Goal: Transaction & Acquisition: Purchase product/service

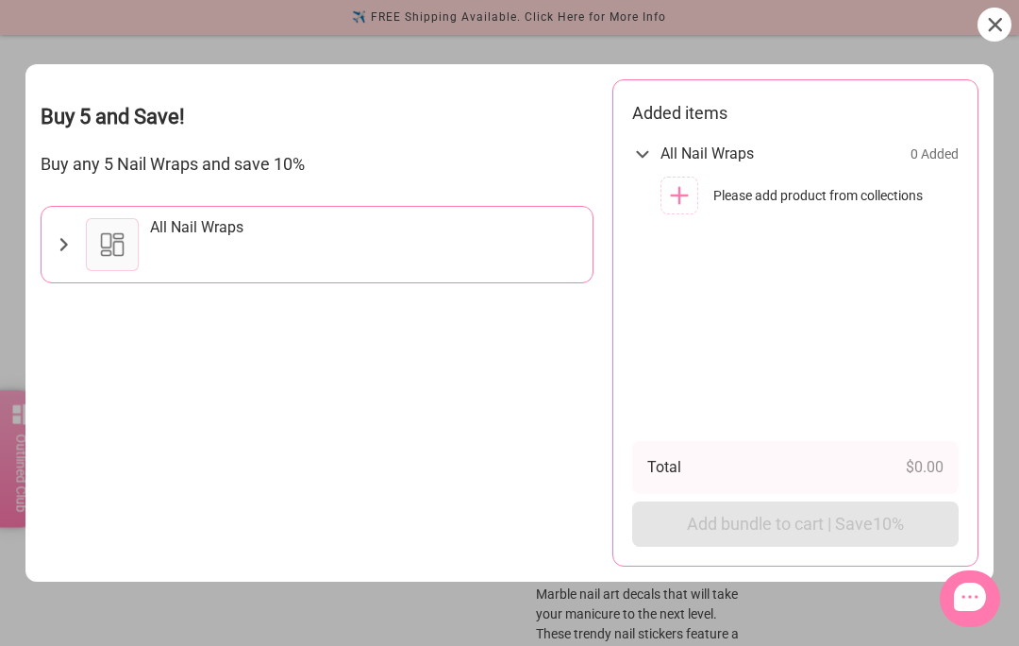
click at [82, 207] on div "All Nail Wraps" at bounding box center [317, 245] width 551 height 76
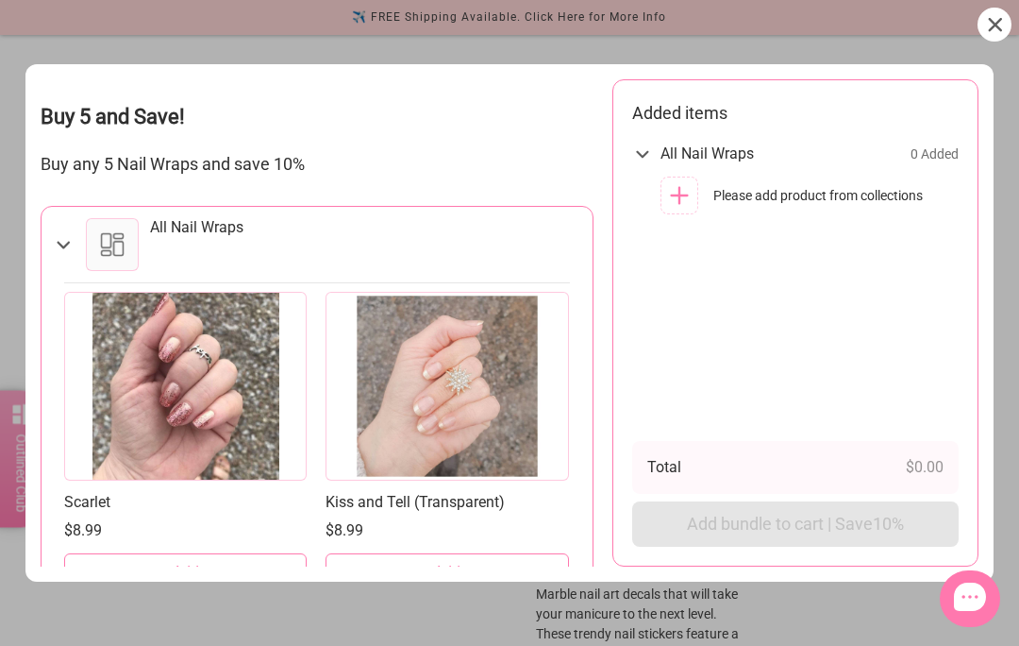
scroll to position [1266, 0]
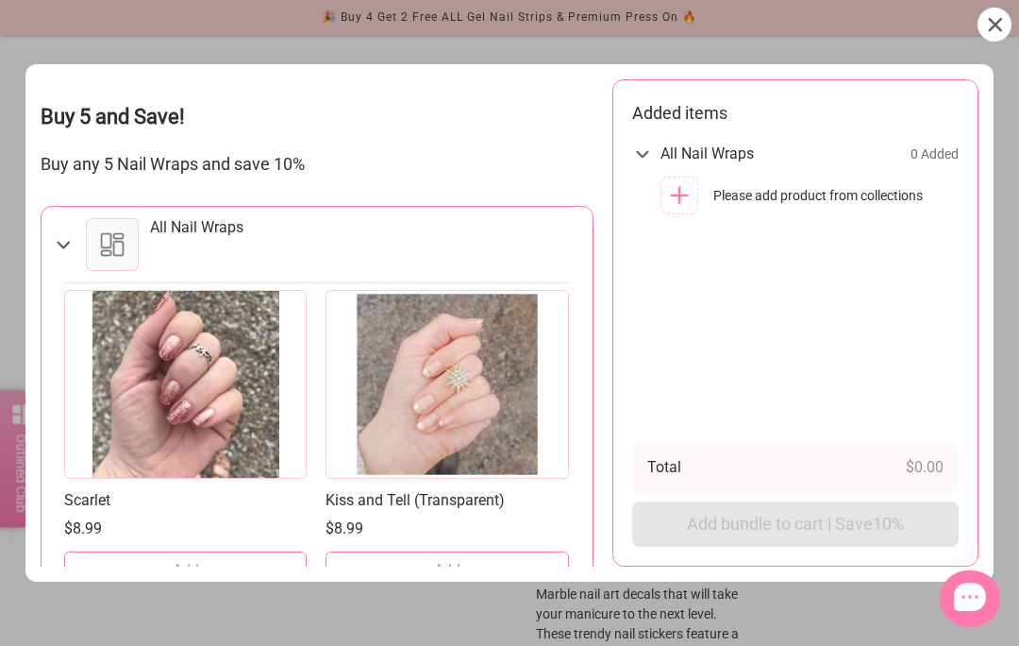
click at [505, 357] on div at bounding box center [447, 384] width 243 height 189
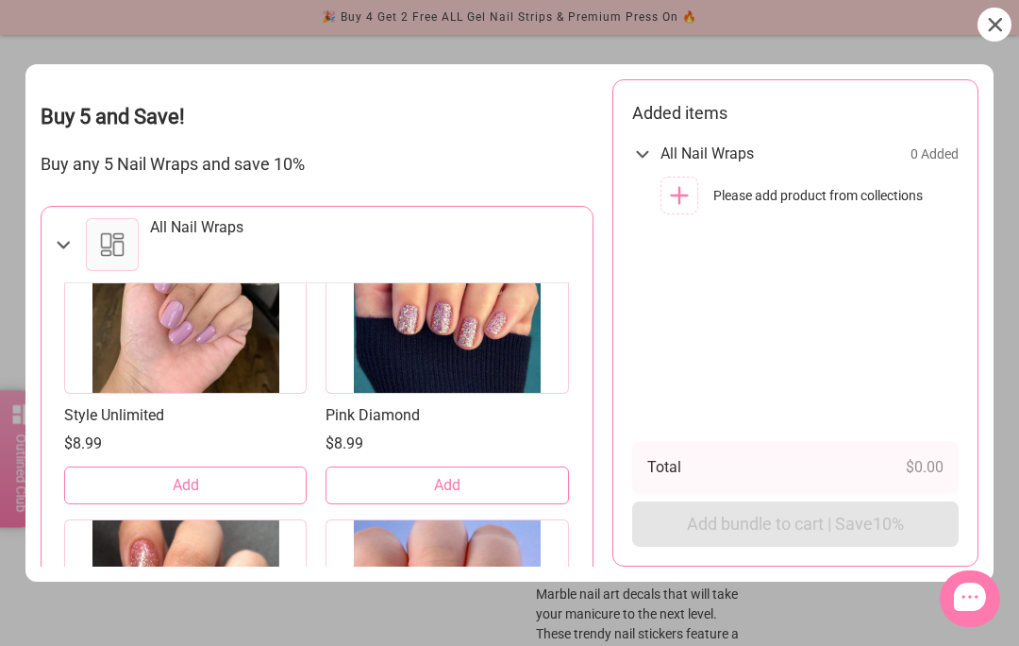
scroll to position [1659, 0]
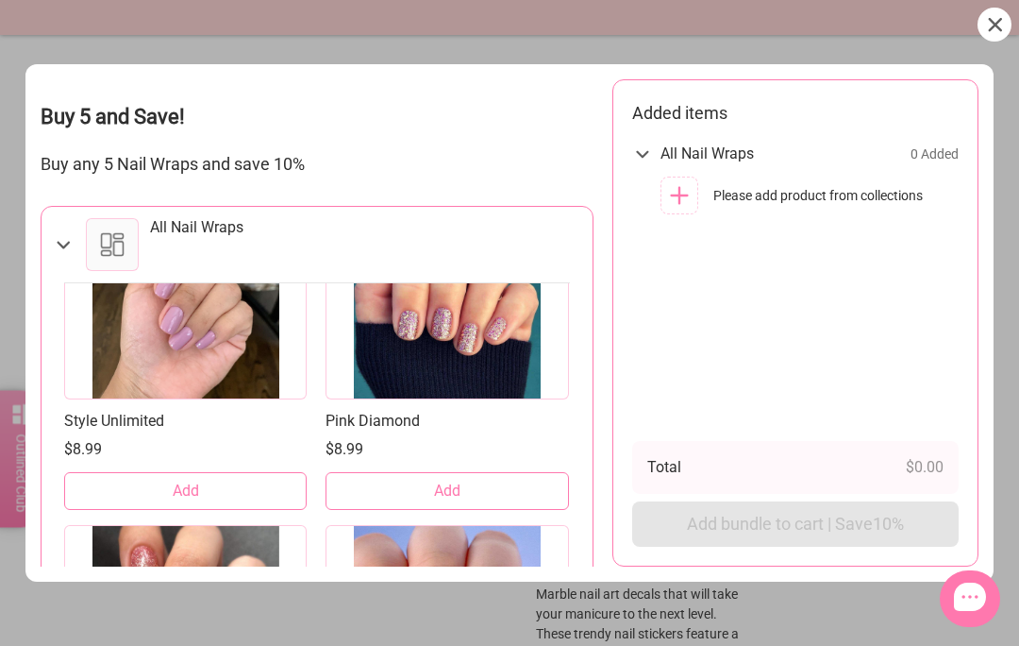
click at [504, 411] on link "Pink Diamond" at bounding box center [447, 421] width 243 height 20
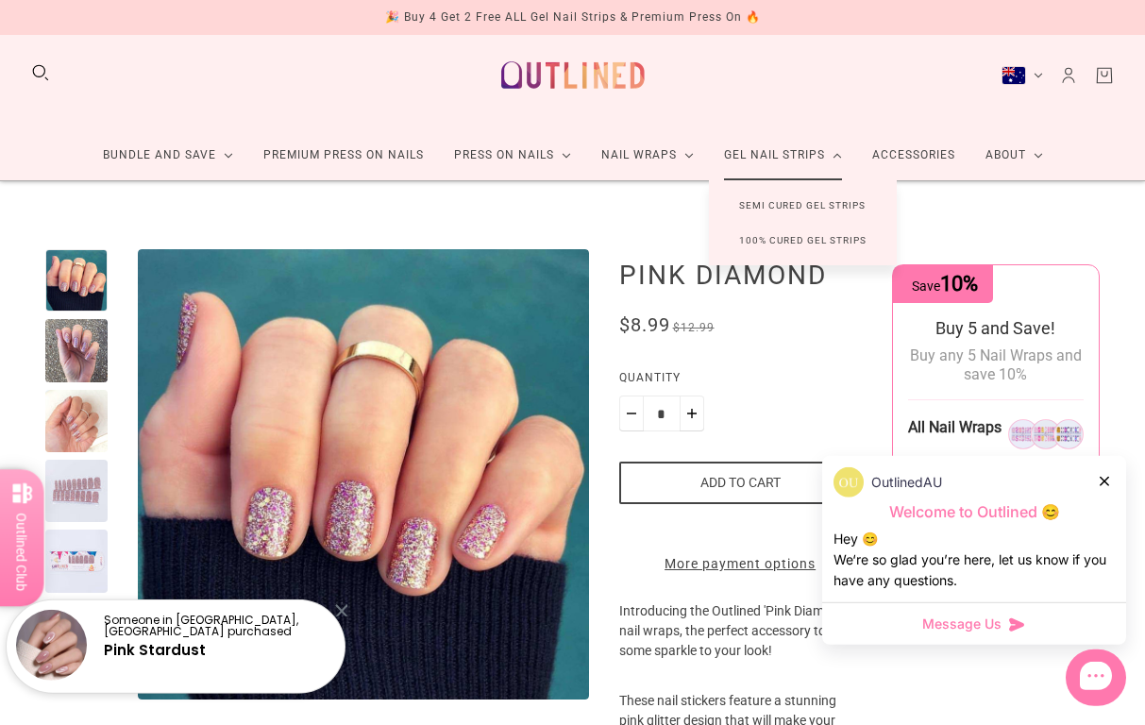
click at [832, 199] on link "Semi Cured Gel Strips" at bounding box center [802, 205] width 187 height 35
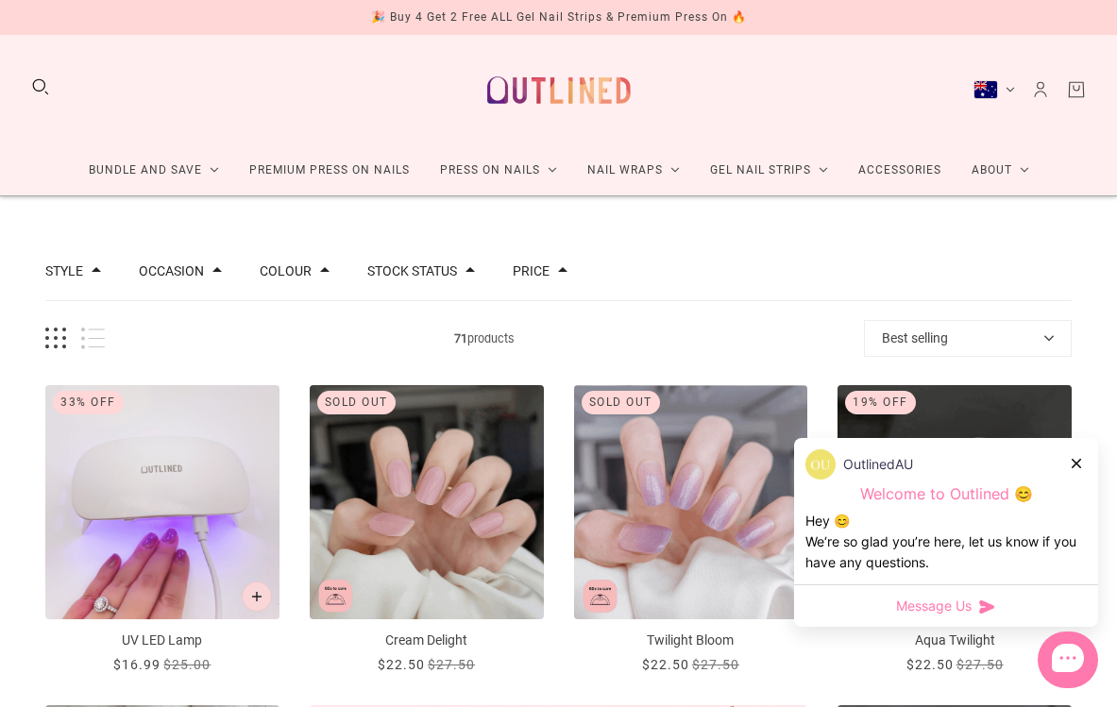
scroll to position [11, 0]
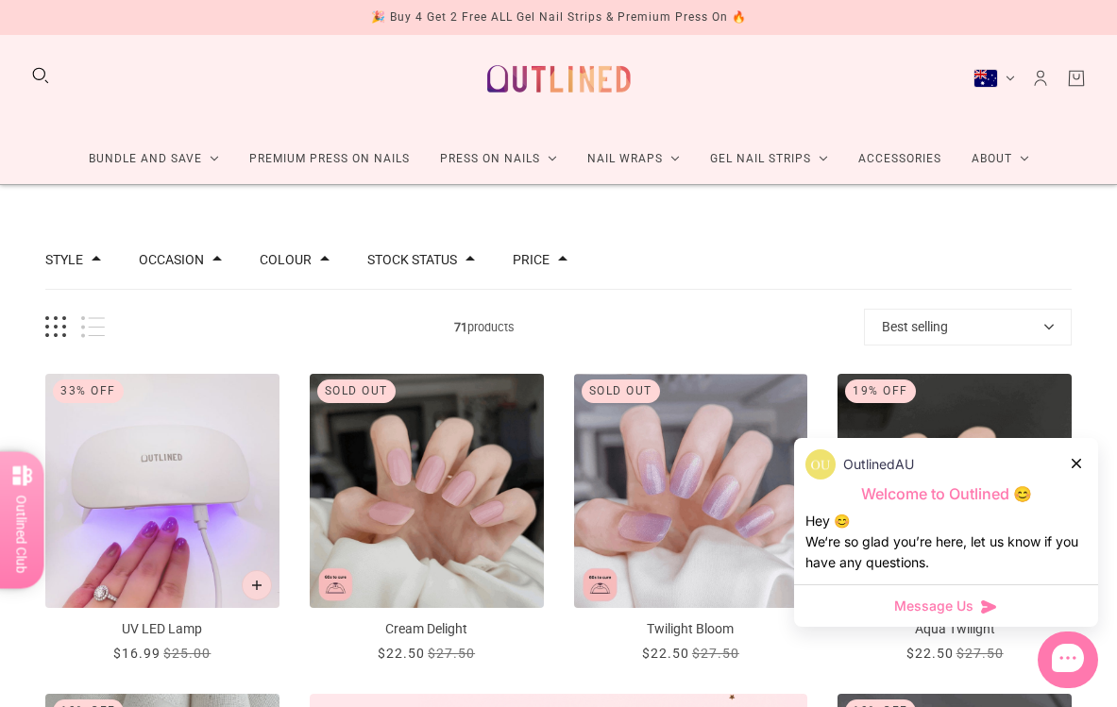
click at [1086, 455] on div "OutlinedAU Welcome to Outlined 😊 Hey 😊 We‘re so glad you’re here, let us know i…" at bounding box center [946, 511] width 304 height 146
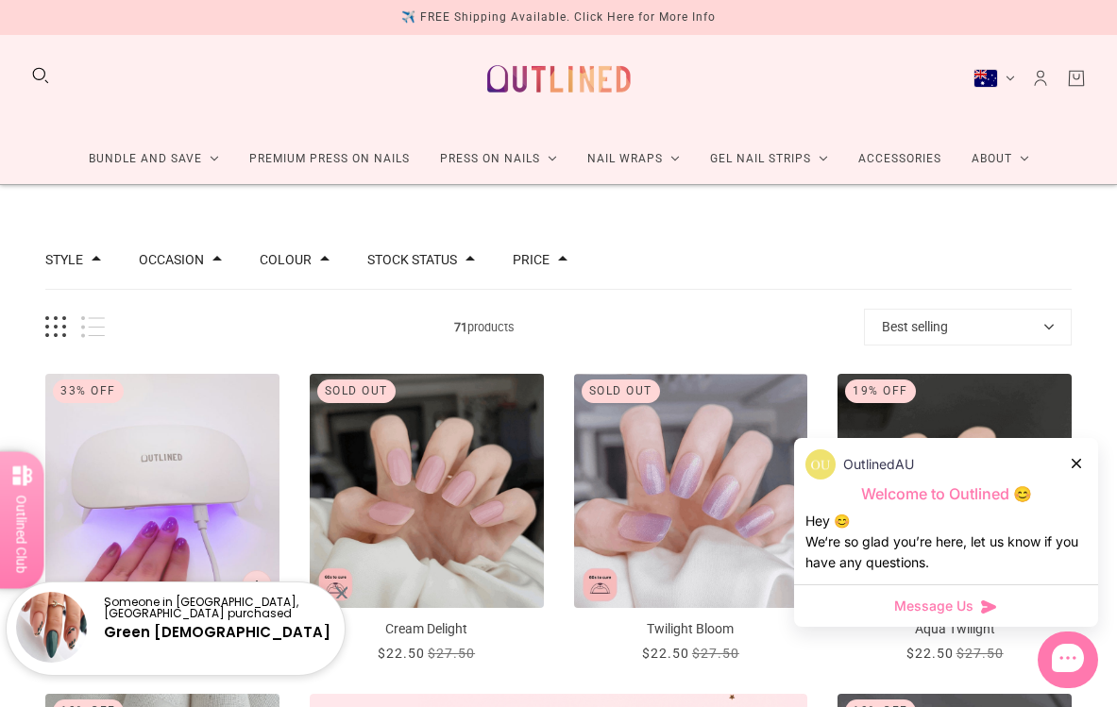
click at [1076, 470] on div at bounding box center [1076, 463] width 11 height 20
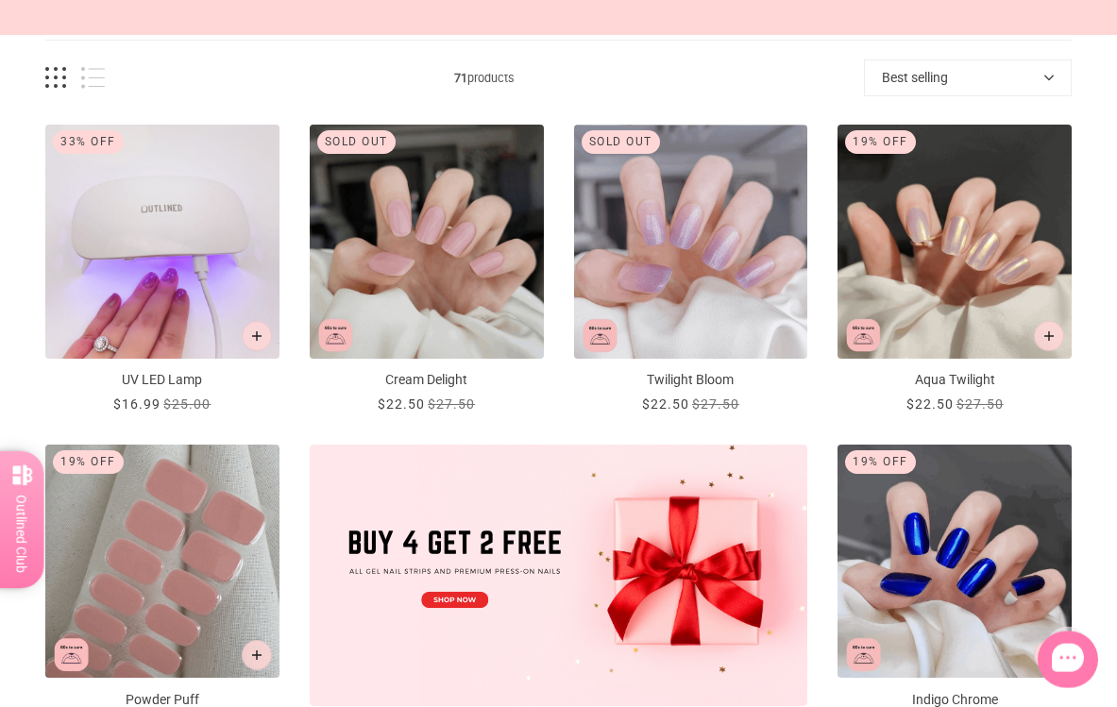
scroll to position [261, 0]
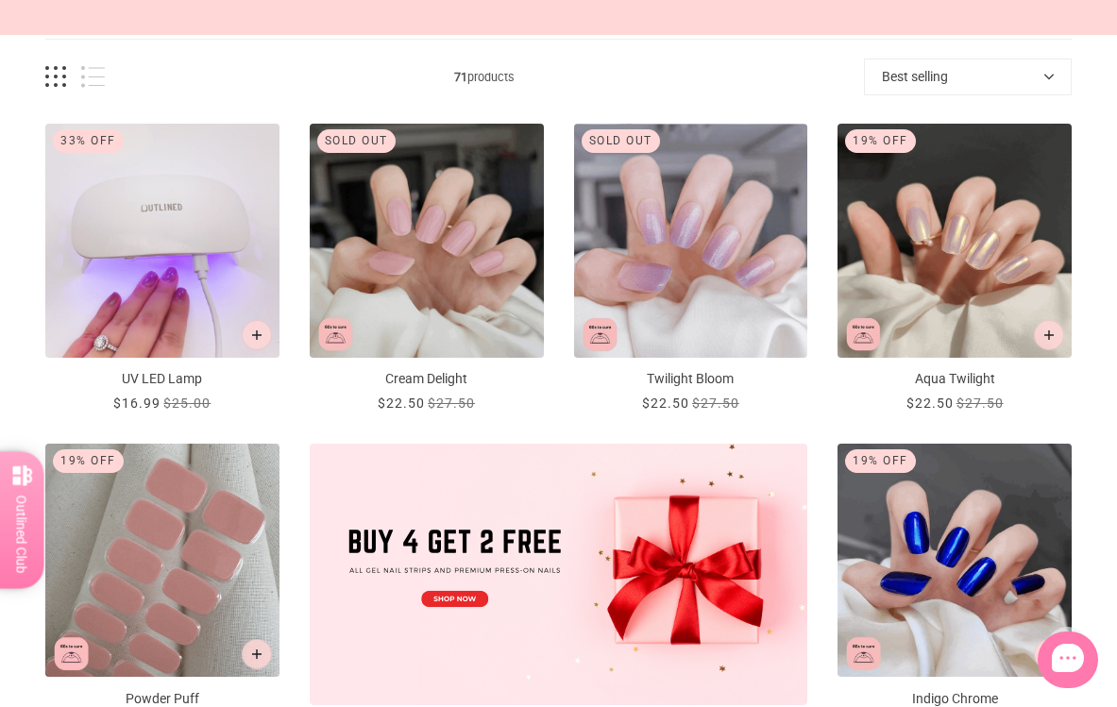
click at [161, 674] on img "Powder Puff" at bounding box center [162, 561] width 234 height 234
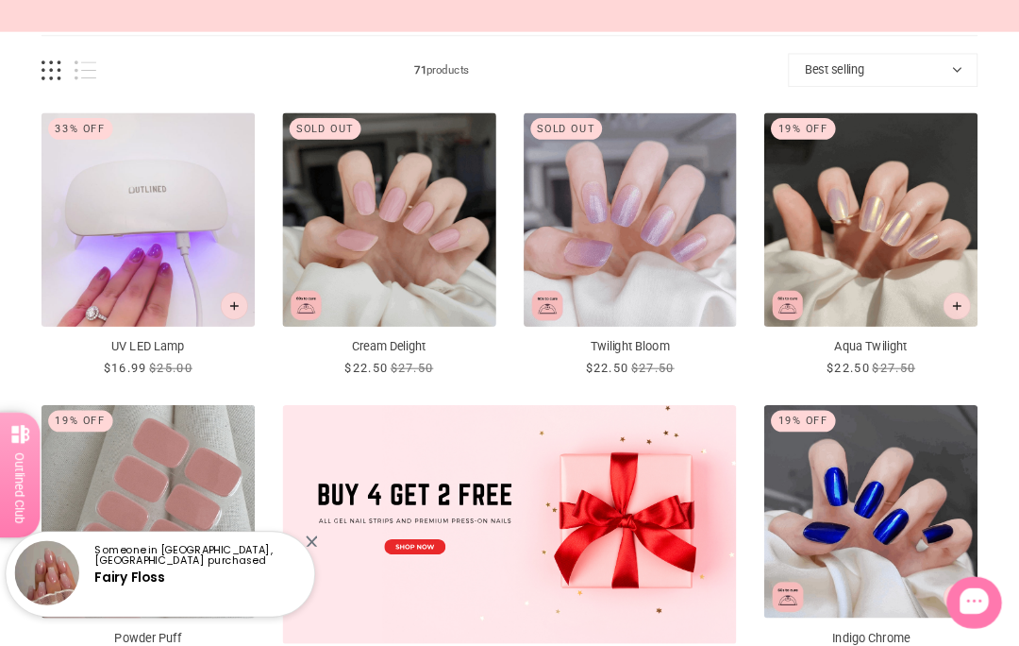
scroll to position [346, 0]
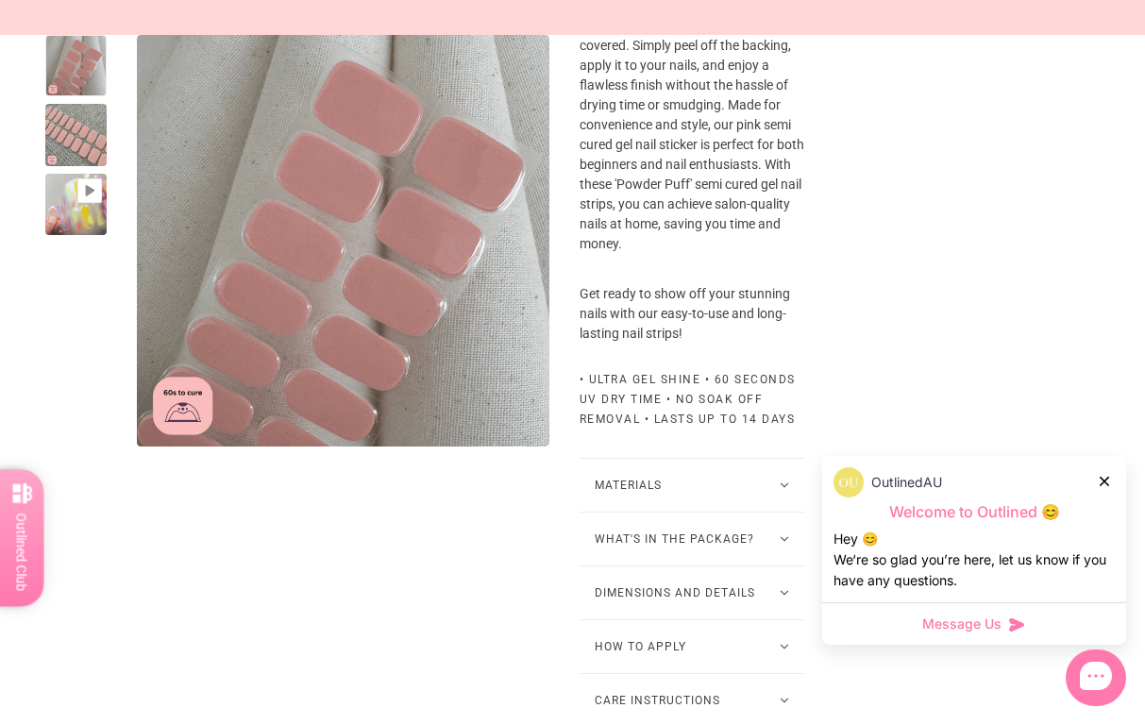
scroll to position [929, 0]
click at [655, 672] on button "How to Apply" at bounding box center [692, 645] width 225 height 53
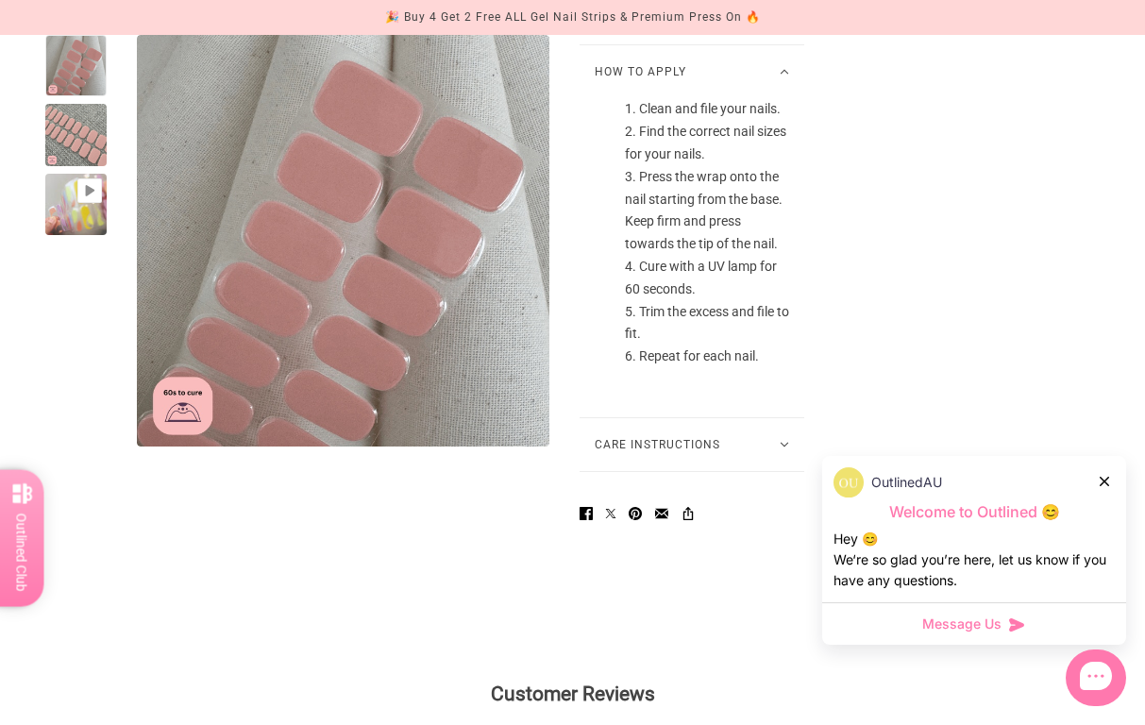
scroll to position [1503, 0]
click at [779, 471] on button "Care Instructions" at bounding box center [692, 444] width 225 height 53
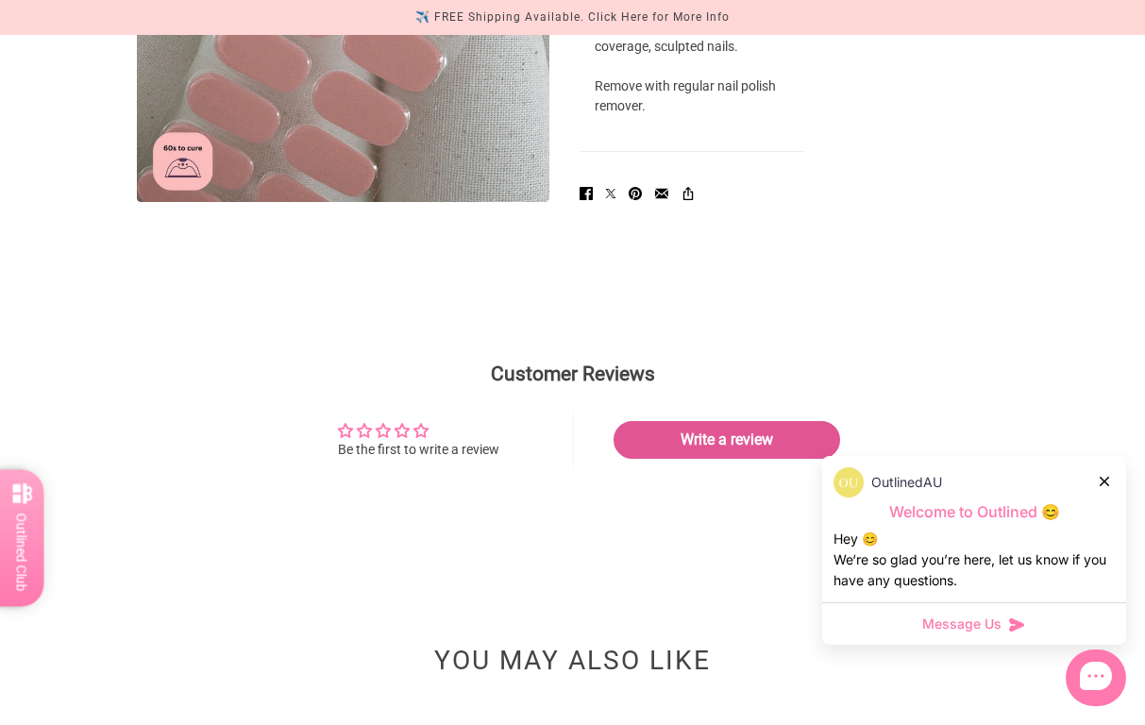
scroll to position [2090, 0]
